Goal: Task Accomplishment & Management: Manage account settings

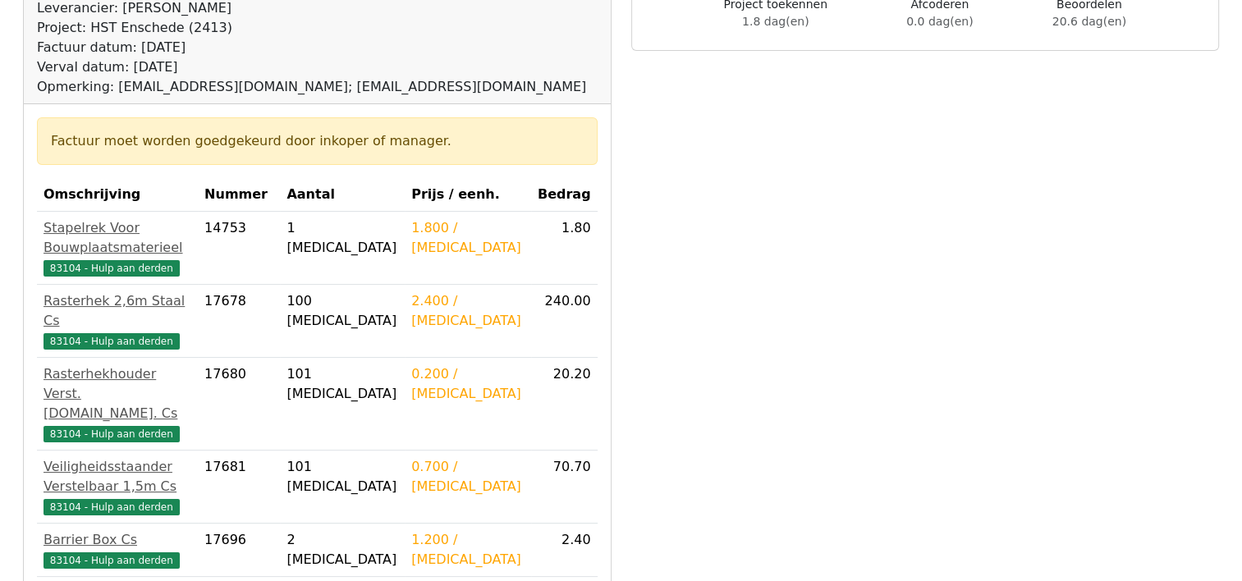
scroll to position [246, 0]
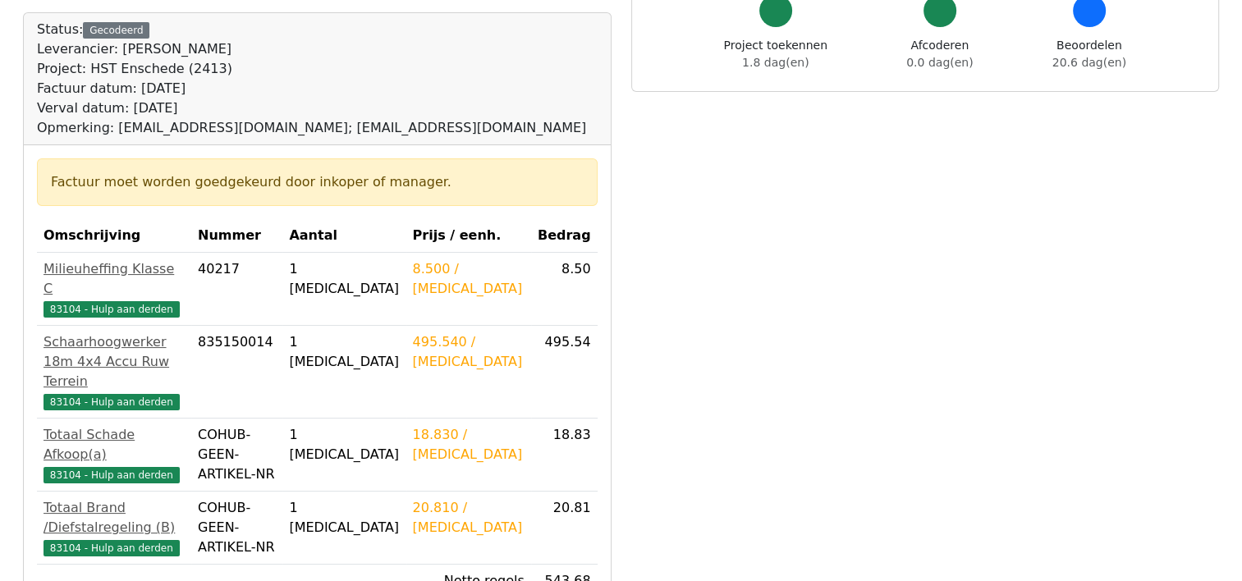
scroll to position [246, 0]
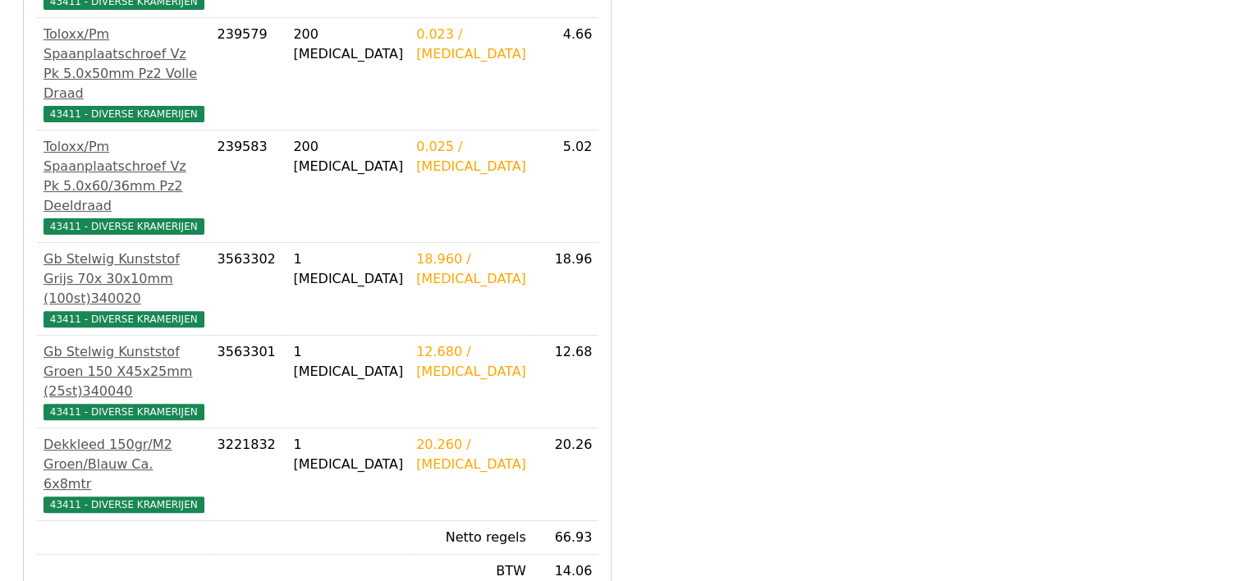
scroll to position [493, 0]
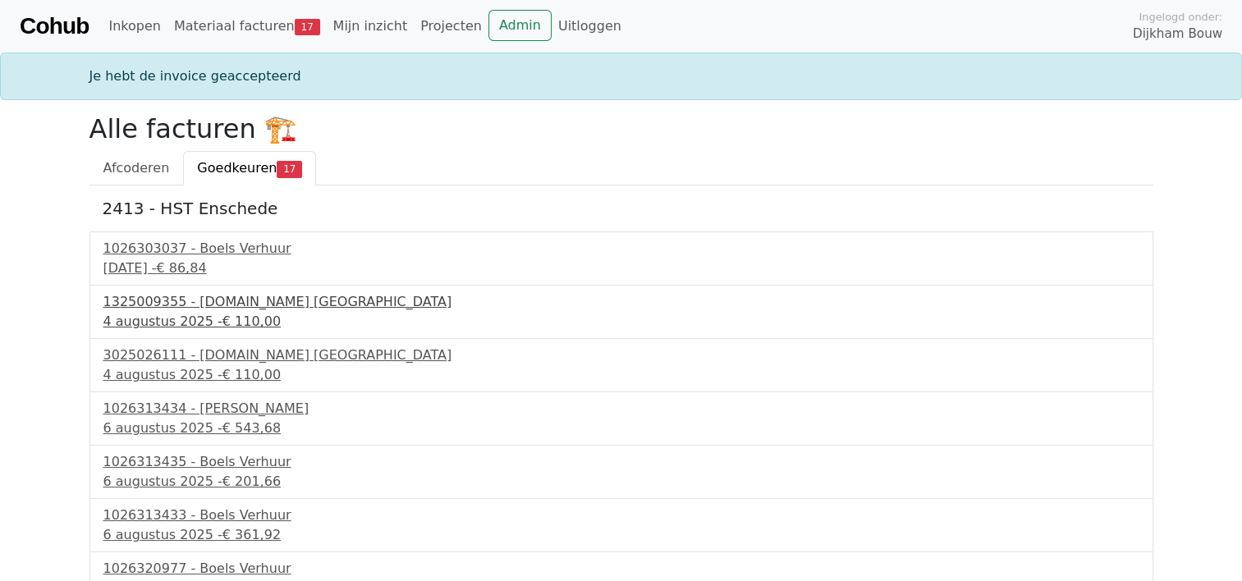
click at [188, 302] on div "1325009355 - Bnext.nl Nederland" at bounding box center [621, 302] width 1036 height 20
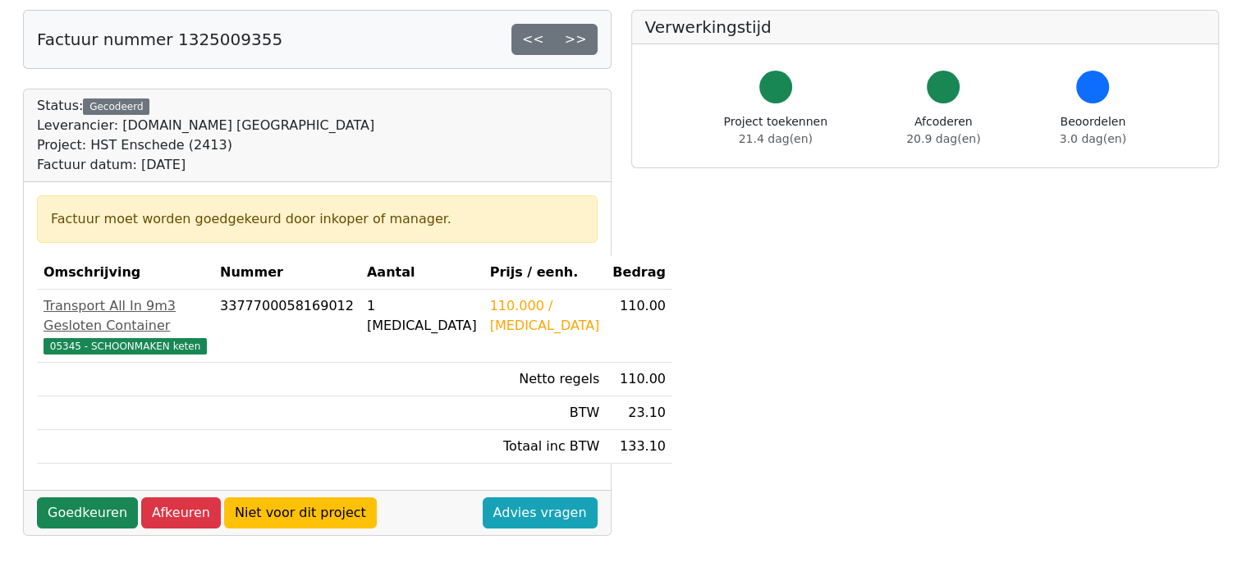
scroll to position [164, 0]
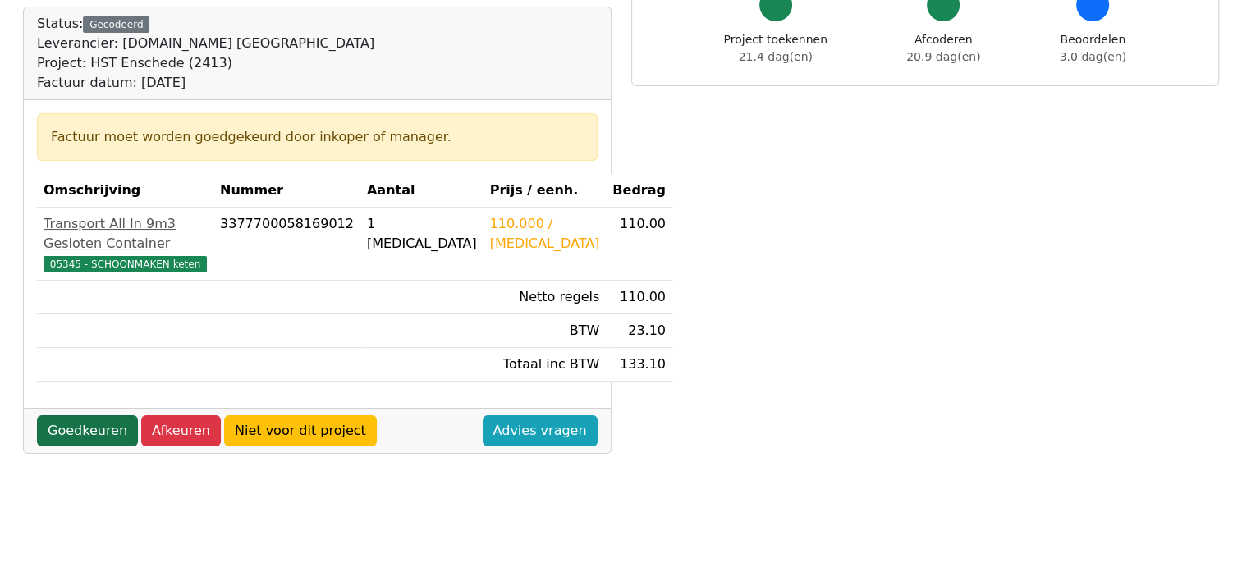
click at [82, 445] on link "Goedkeuren" at bounding box center [87, 430] width 101 height 31
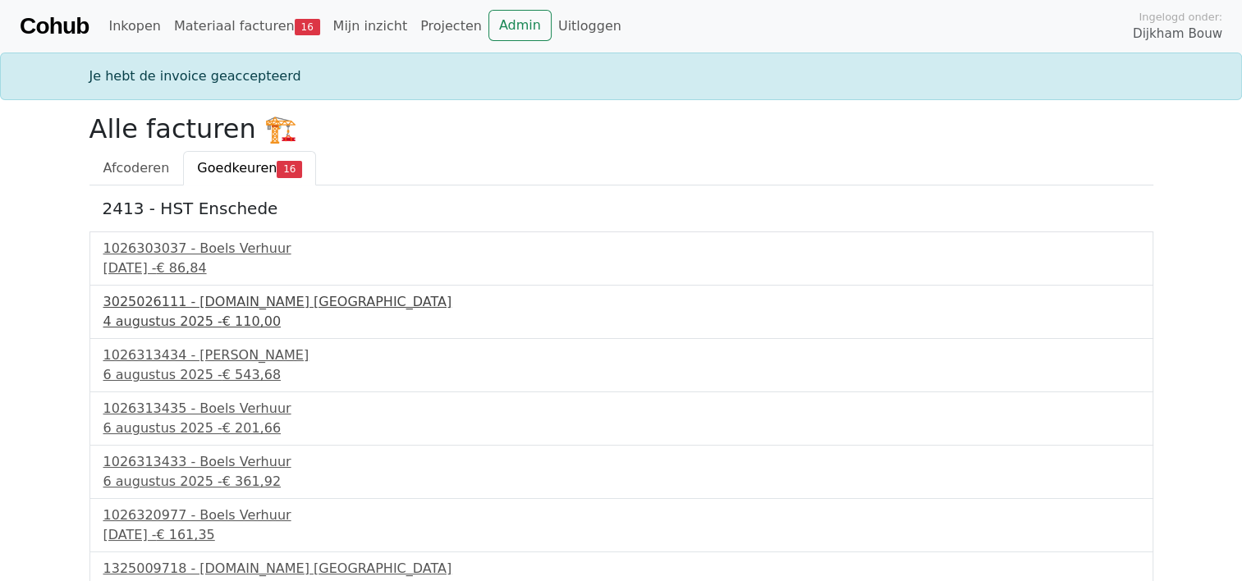
click at [207, 299] on div "3025026111 - Bnext.nl Nederland" at bounding box center [621, 302] width 1036 height 20
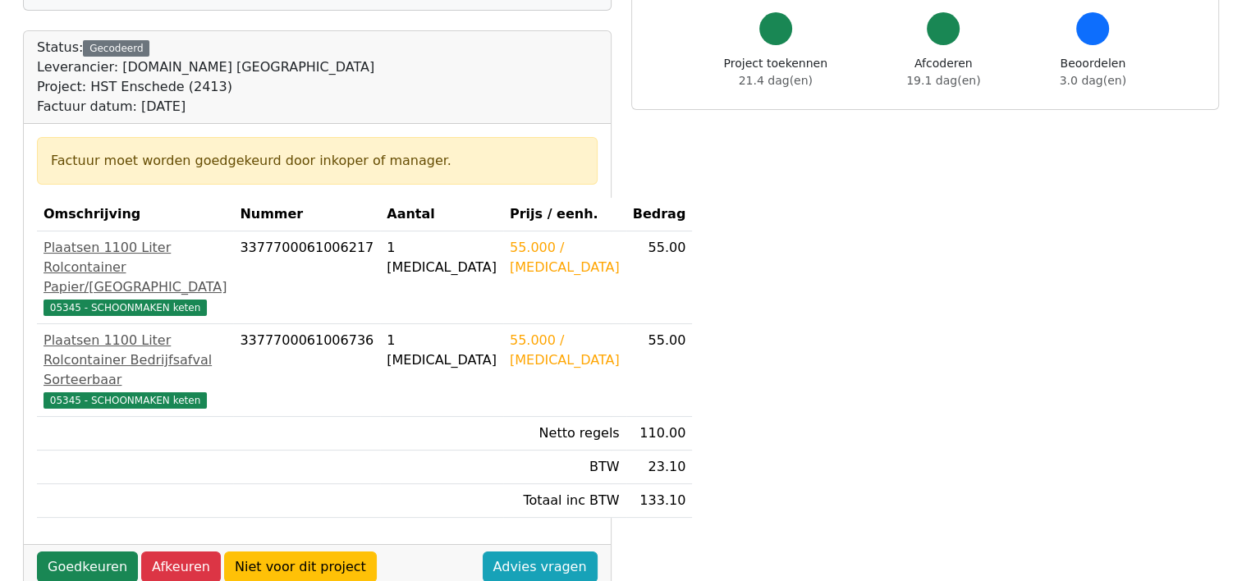
scroll to position [164, 0]
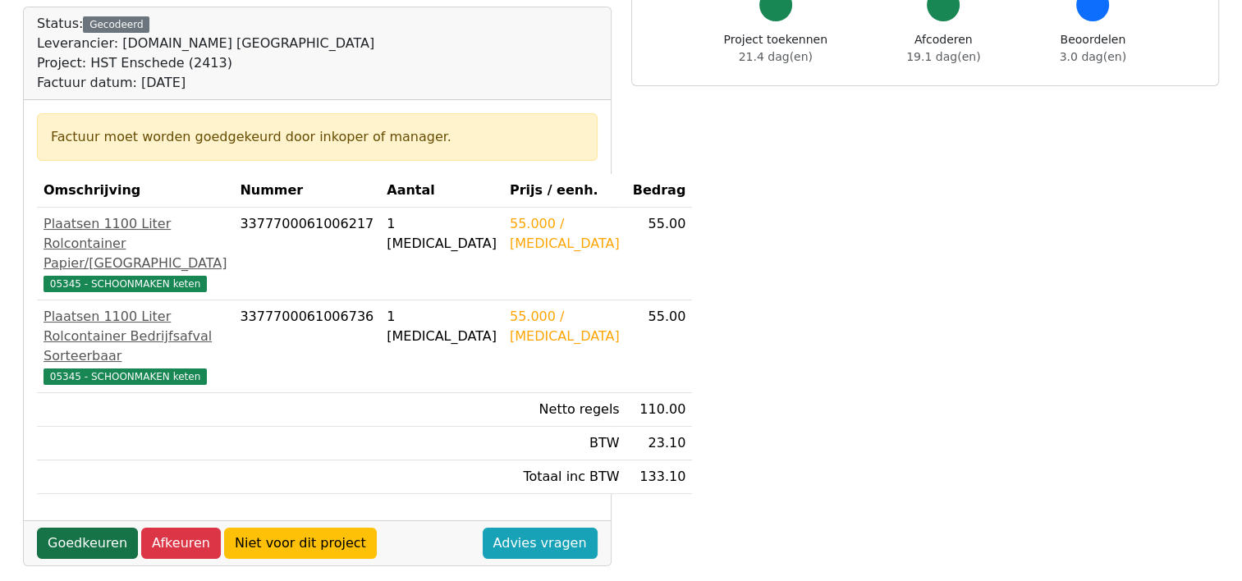
click at [62, 559] on link "Goedkeuren" at bounding box center [87, 543] width 101 height 31
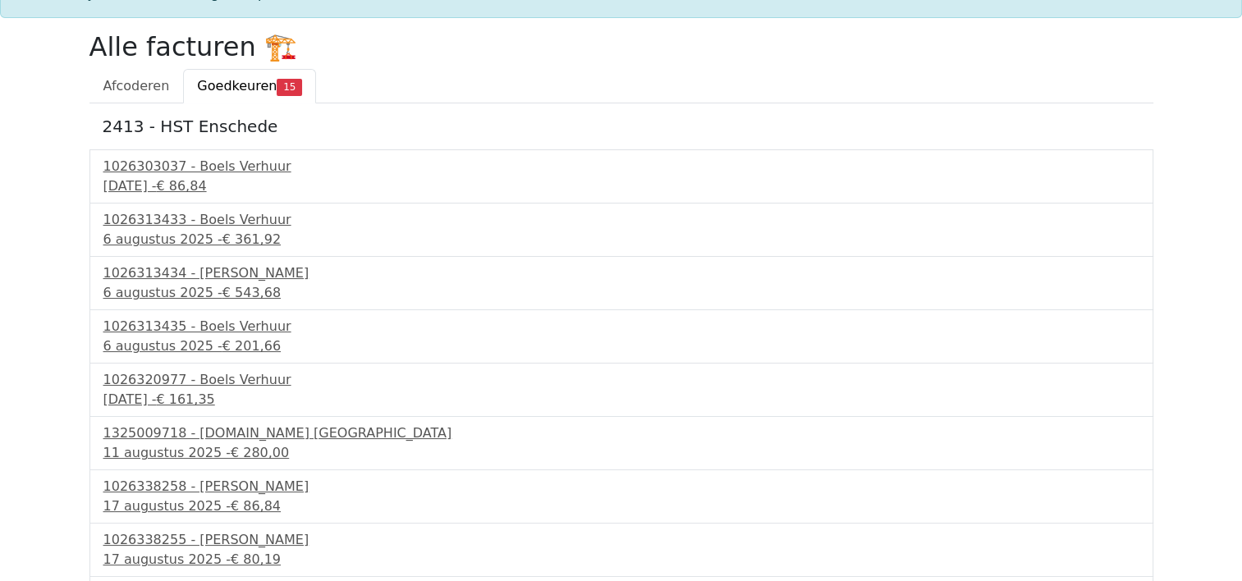
scroll to position [164, 0]
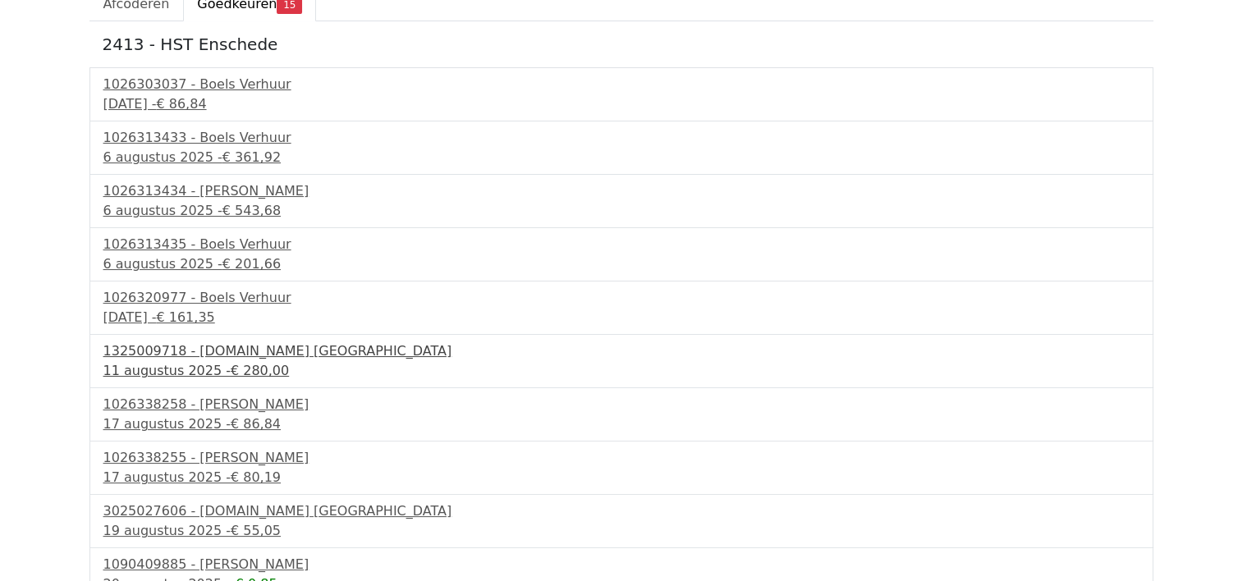
click at [242, 351] on div "1325009718 - Bnext.nl Nederland" at bounding box center [621, 352] width 1036 height 20
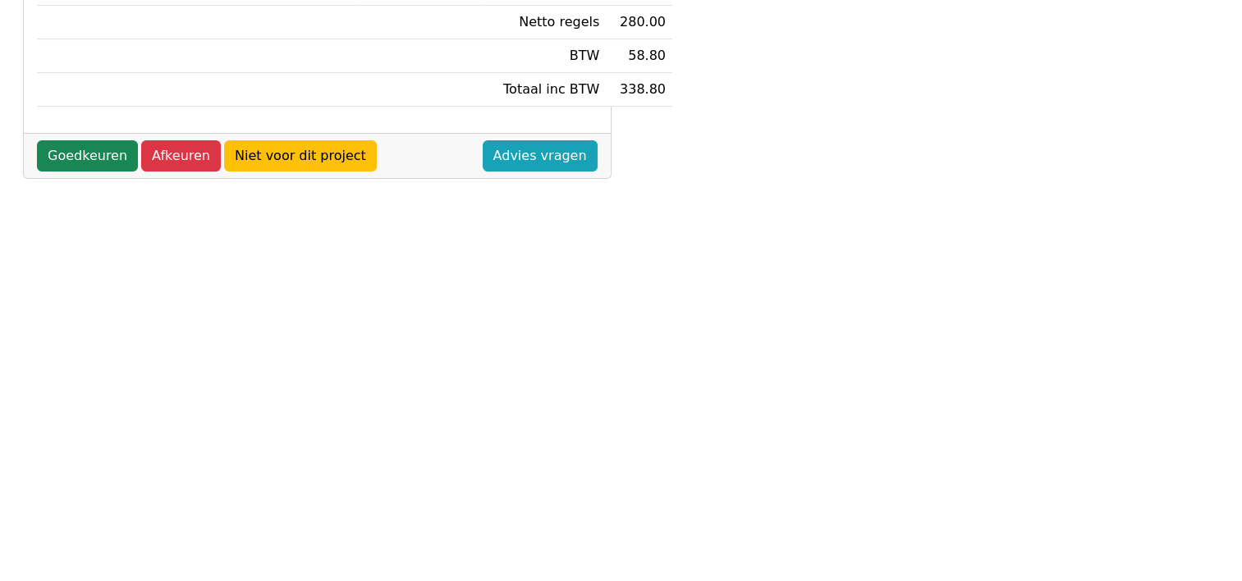
scroll to position [411, 0]
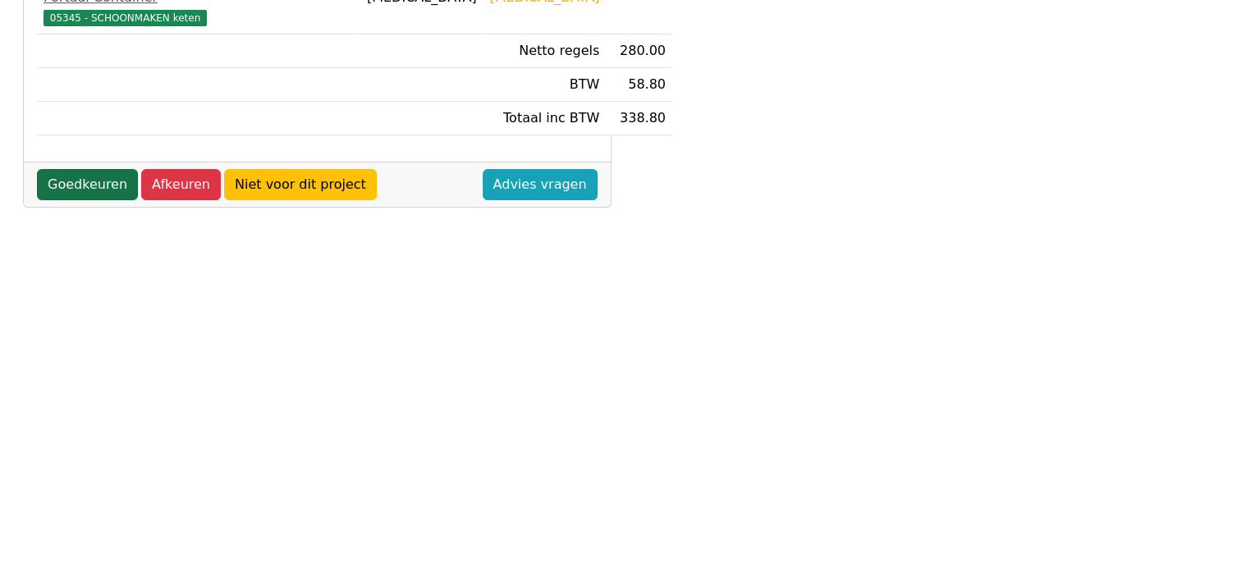
click at [100, 199] on link "Goedkeuren" at bounding box center [87, 184] width 101 height 31
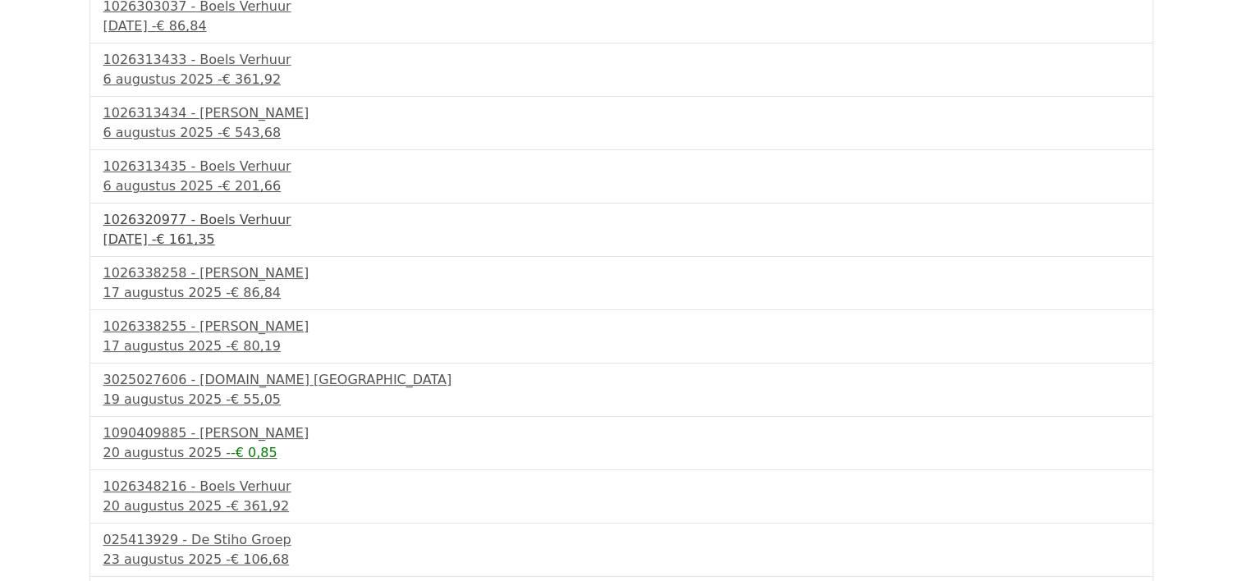
scroll to position [246, 0]
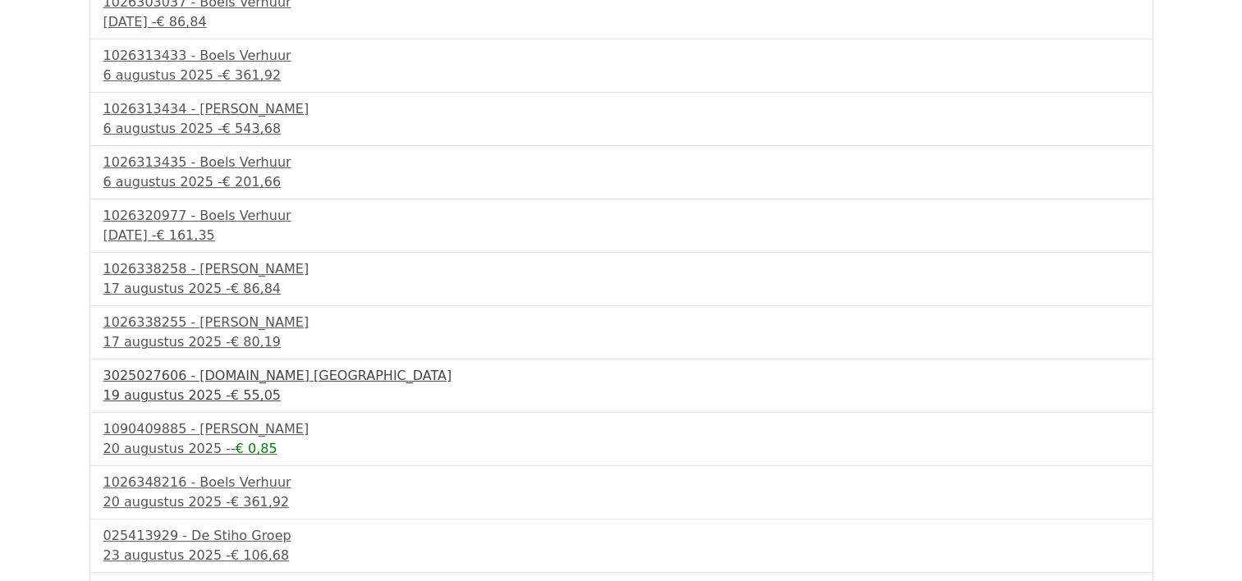
click at [208, 380] on div "3025027606 - [DOMAIN_NAME] [GEOGRAPHIC_DATA]" at bounding box center [621, 376] width 1036 height 20
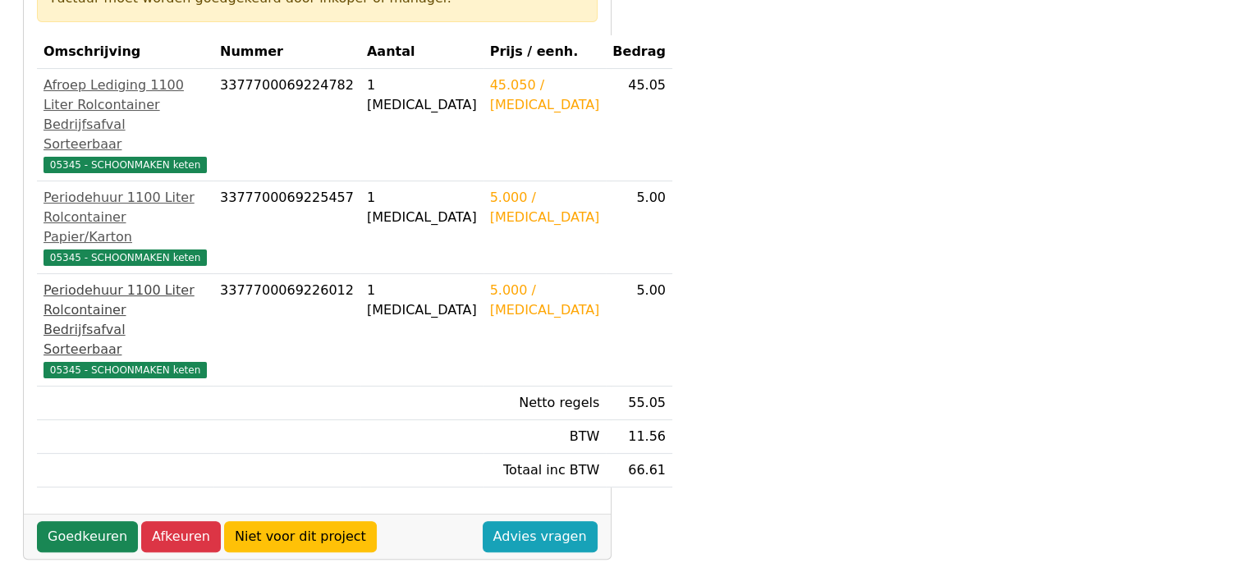
scroll to position [328, 0]
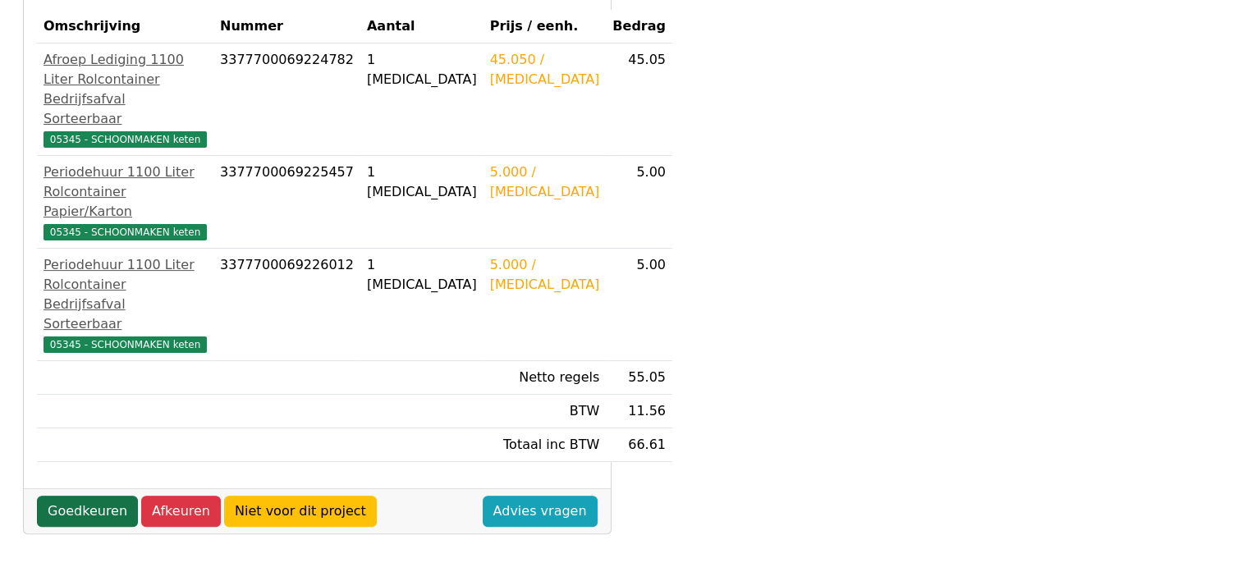
click at [99, 496] on link "Goedkeuren" at bounding box center [87, 511] width 101 height 31
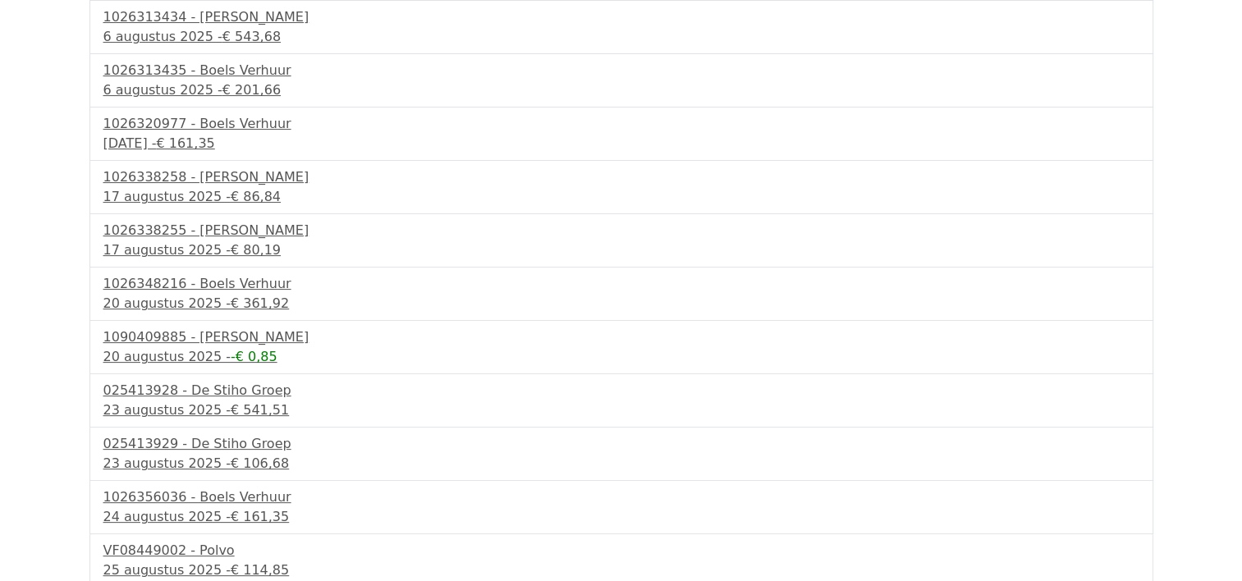
scroll to position [342, 0]
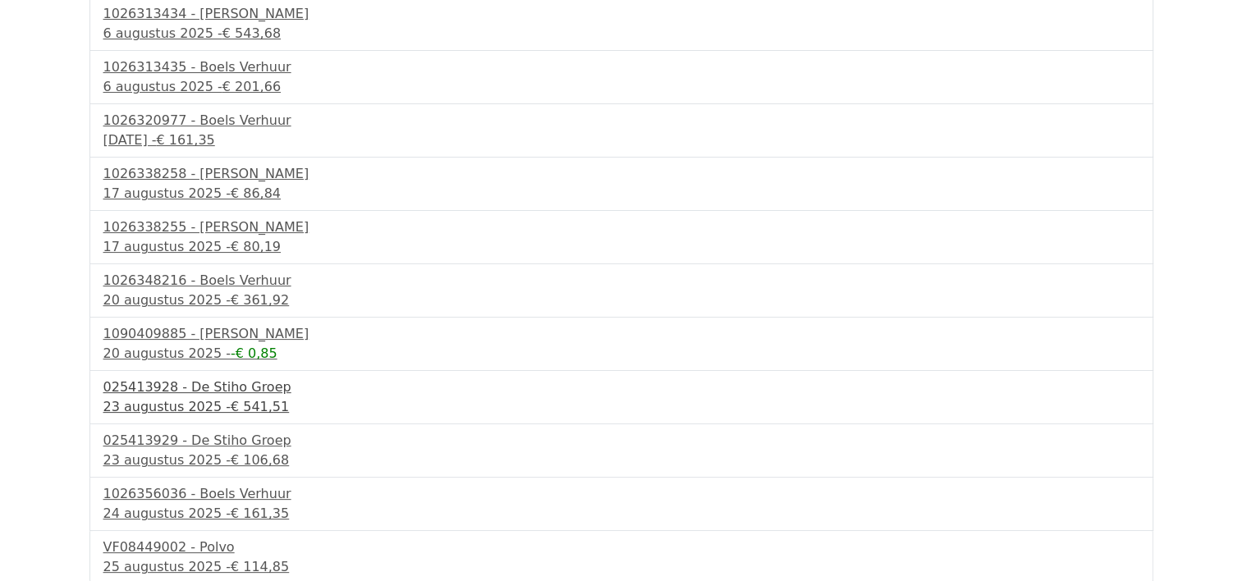
click at [184, 382] on div "025413928 - De Stiho Groep" at bounding box center [621, 388] width 1036 height 20
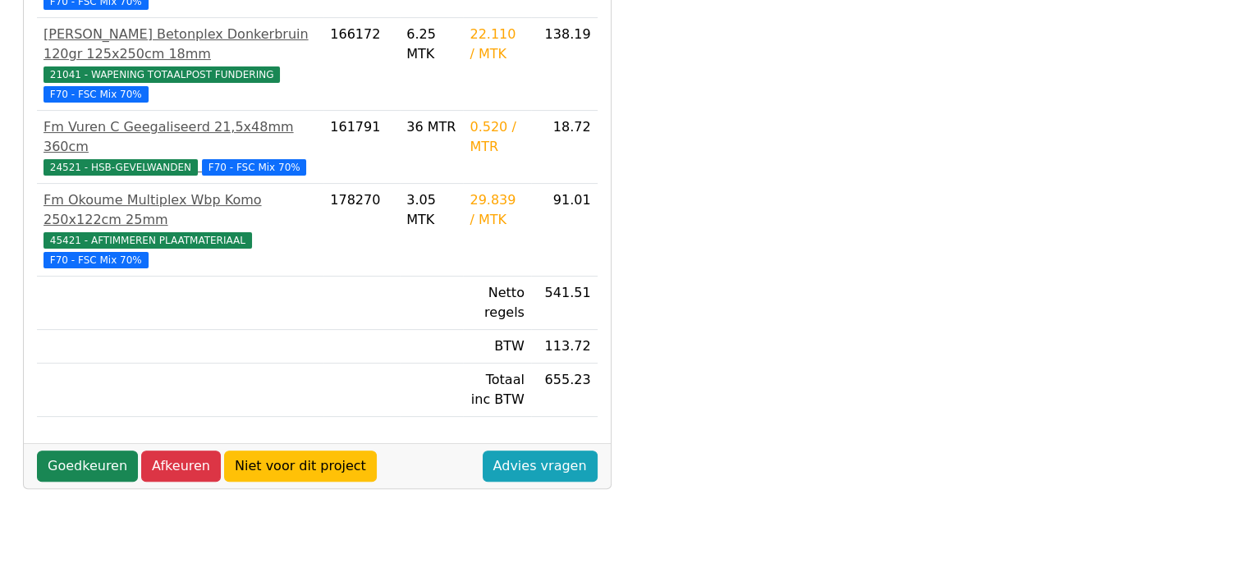
scroll to position [493, 0]
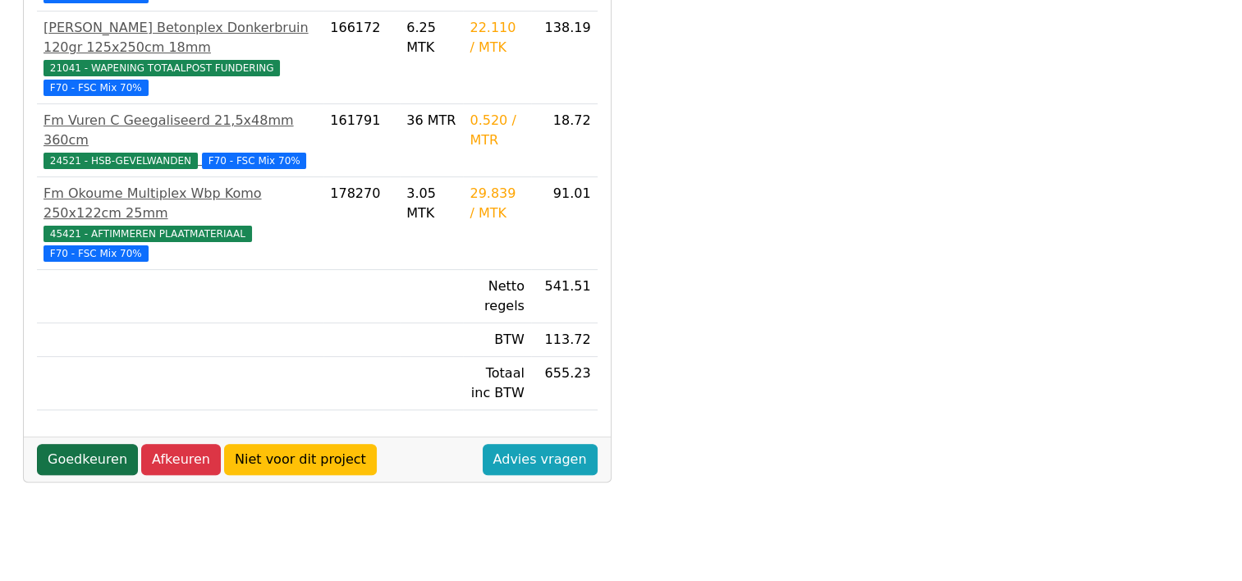
click at [85, 444] on link "Goedkeuren" at bounding box center [87, 459] width 101 height 31
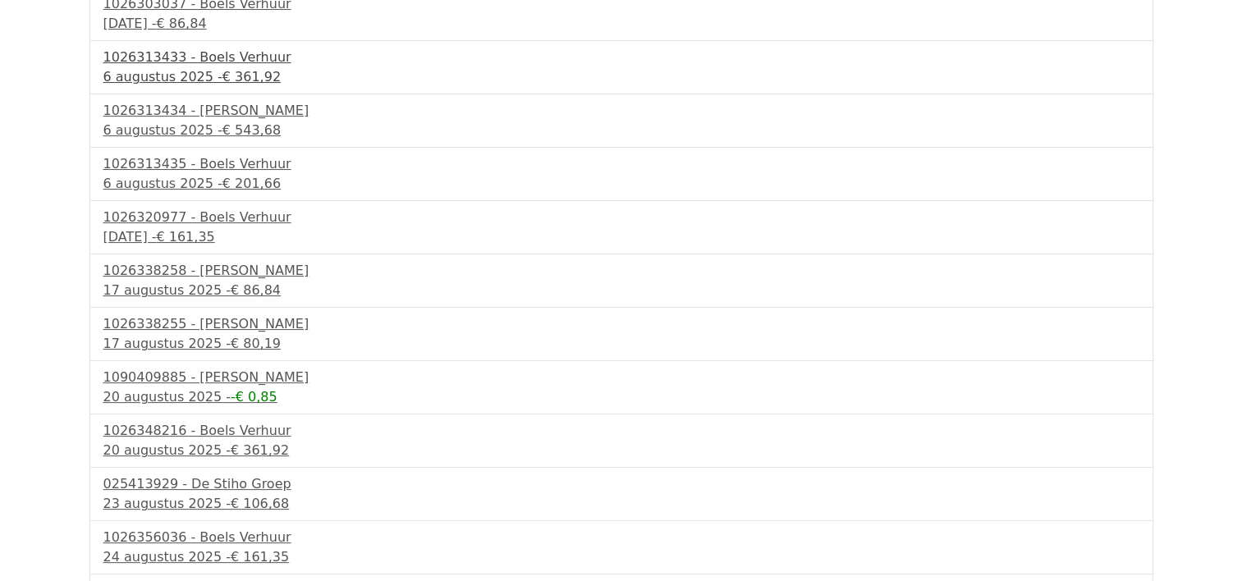
scroll to position [289, 0]
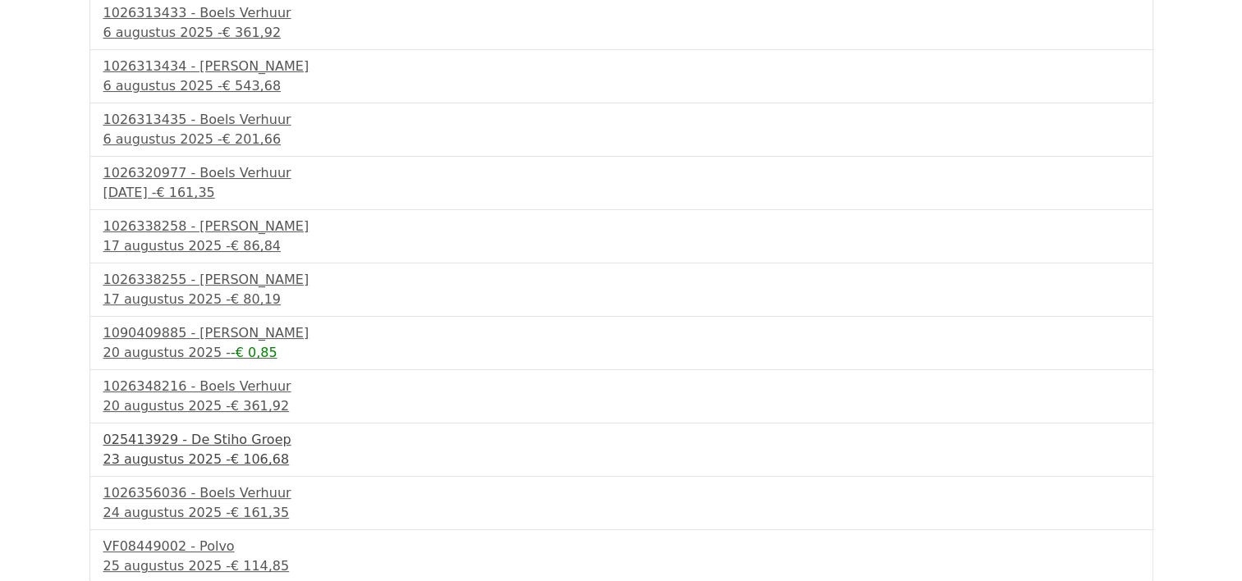
click at [207, 438] on div "025413929 - De Stiho Groep" at bounding box center [621, 440] width 1036 height 20
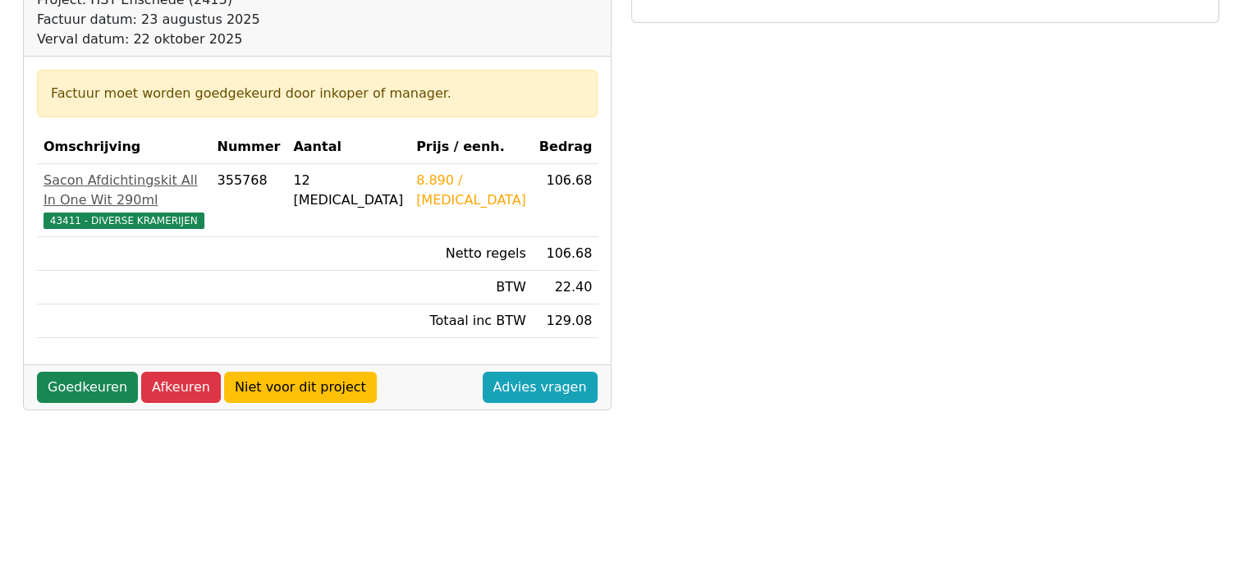
scroll to position [246, 0]
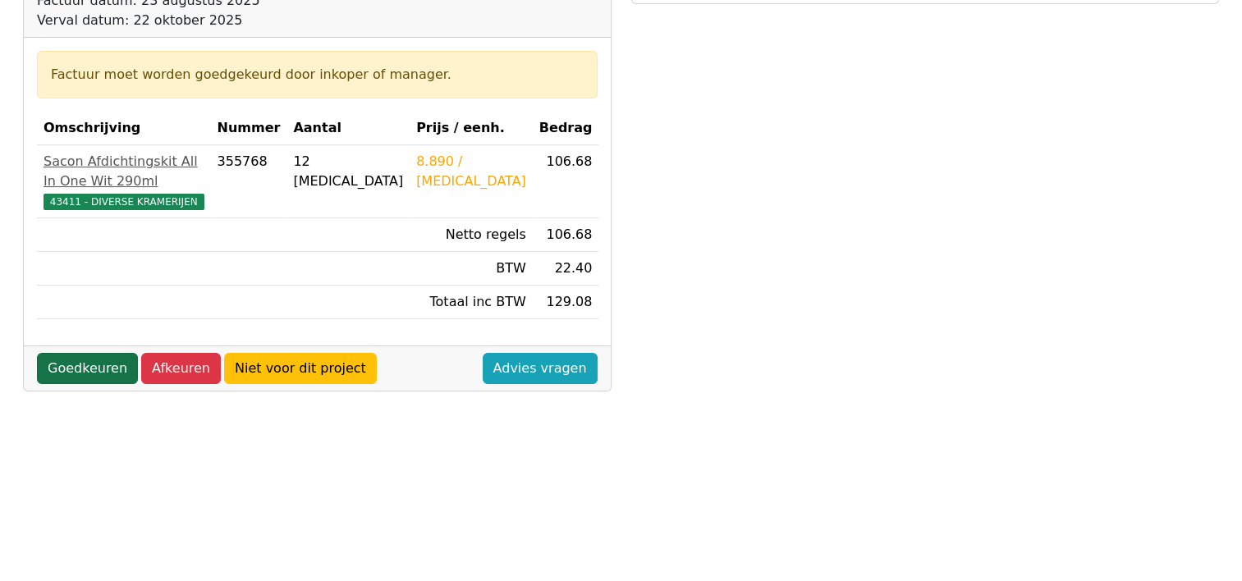
click at [80, 353] on link "Goedkeuren" at bounding box center [87, 368] width 101 height 31
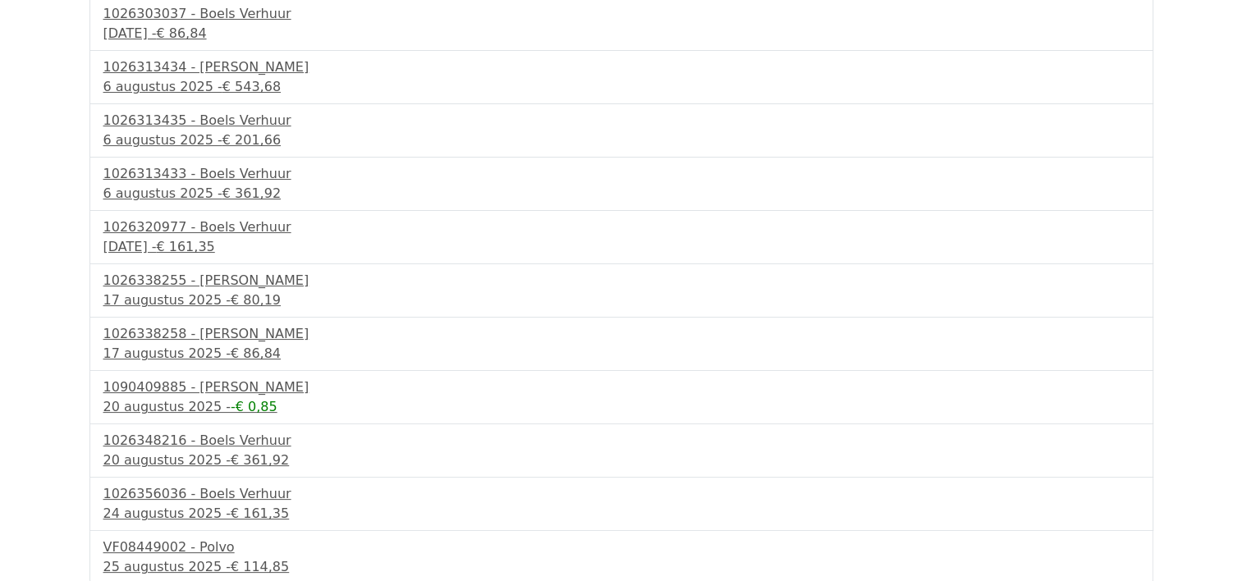
scroll to position [236, 0]
click at [159, 542] on div "VF08449002 - Polvo" at bounding box center [621, 547] width 1036 height 20
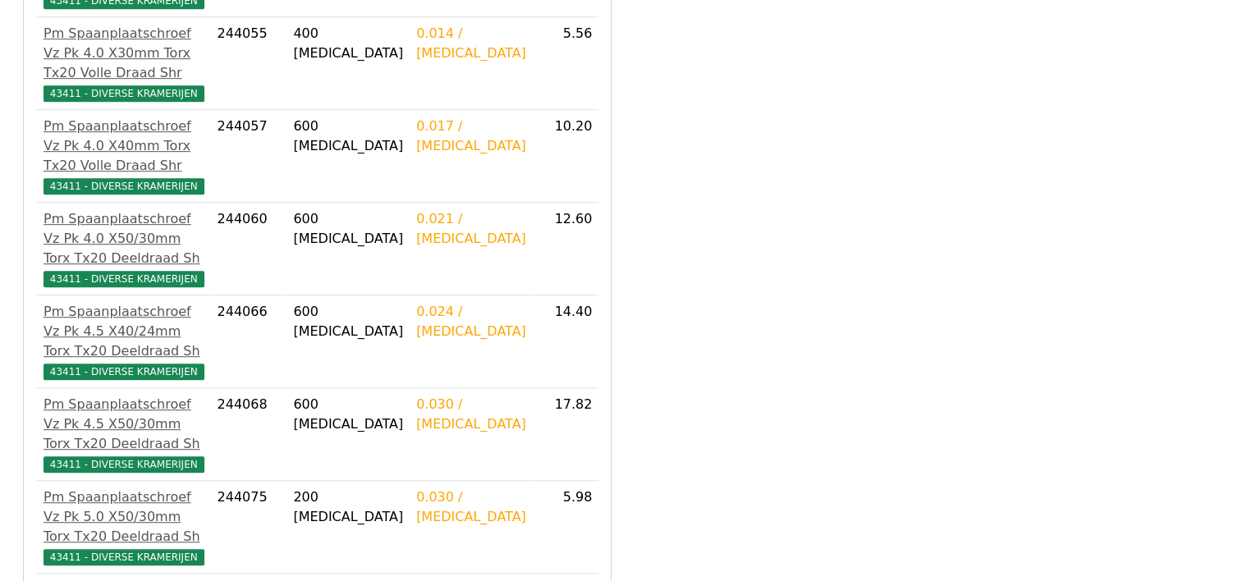
scroll to position [916, 0]
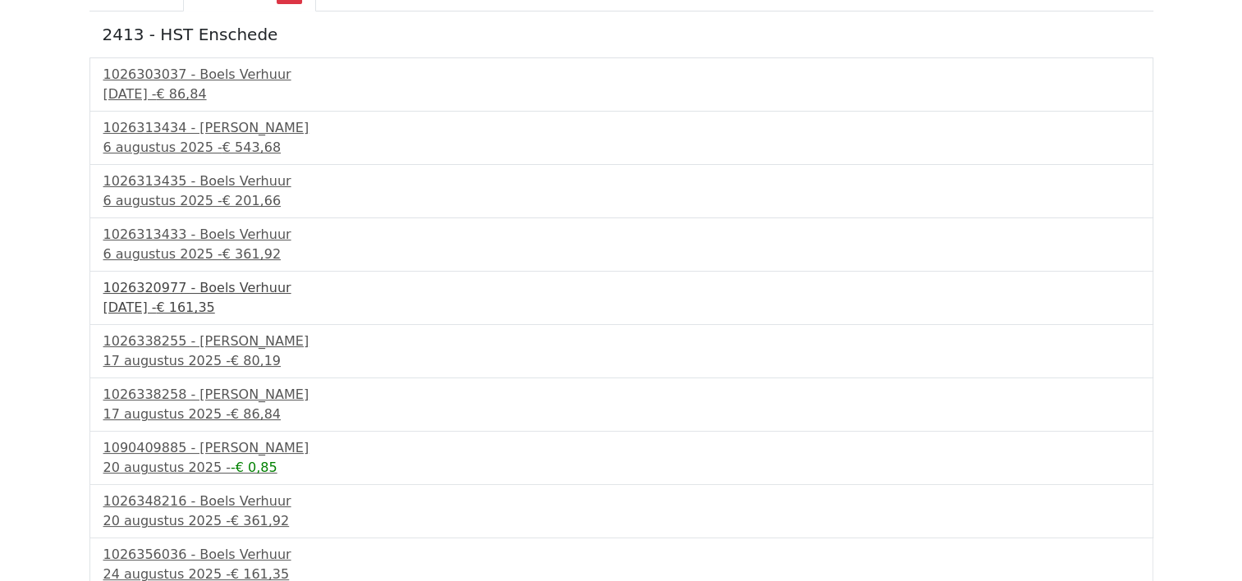
scroll to position [182, 0]
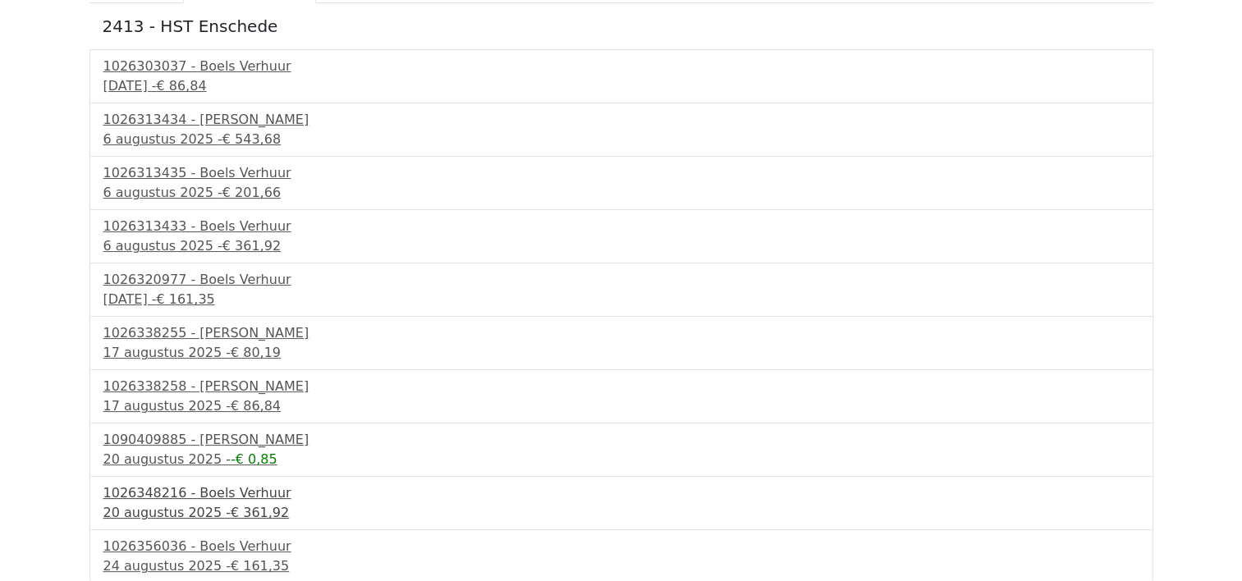
click at [187, 491] on div "1026348216 - Boels Verhuur" at bounding box center [621, 494] width 1036 height 20
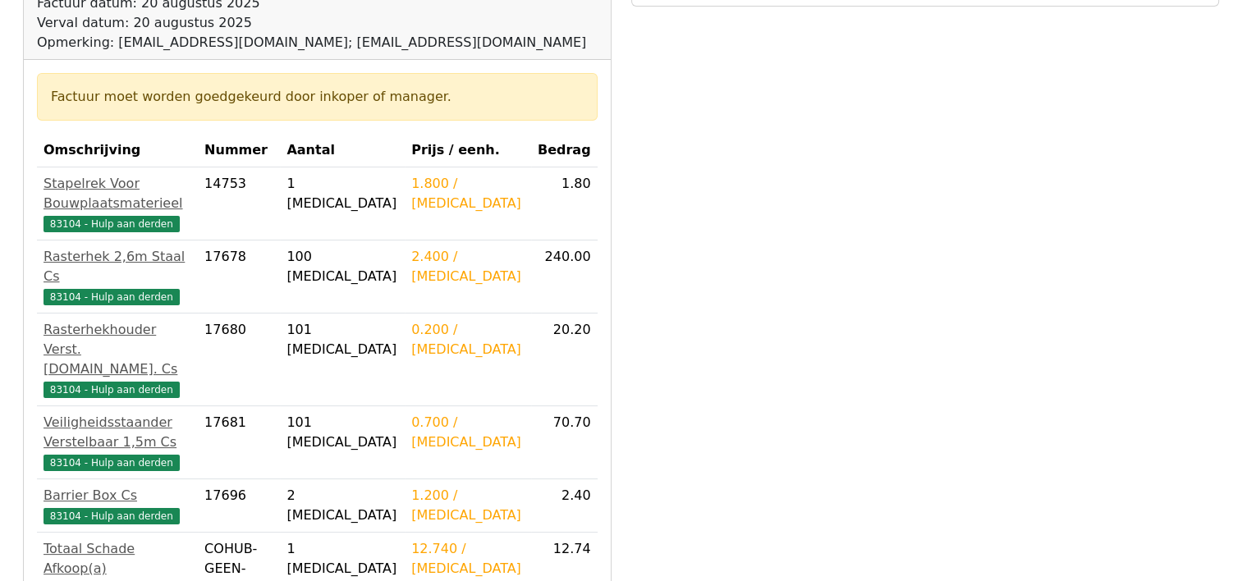
scroll to position [246, 0]
